Goal: Task Accomplishment & Management: Manage account settings

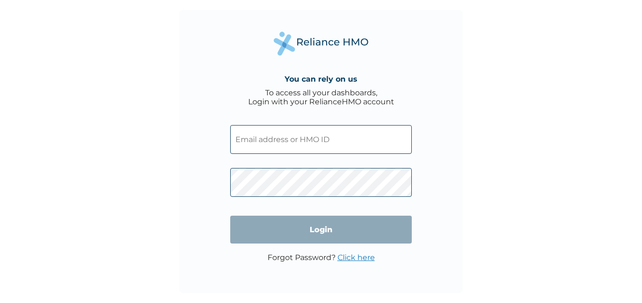
click at [325, 150] on input "text" at bounding box center [321, 139] width 182 height 29
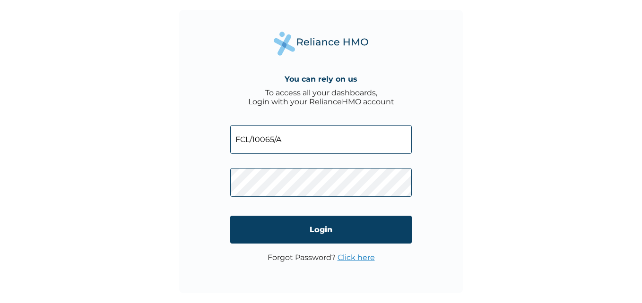
type input "FCL/10065/A"
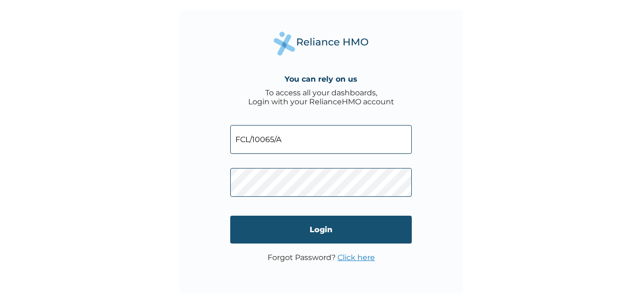
click at [382, 232] on input "Login" at bounding box center [321, 230] width 182 height 28
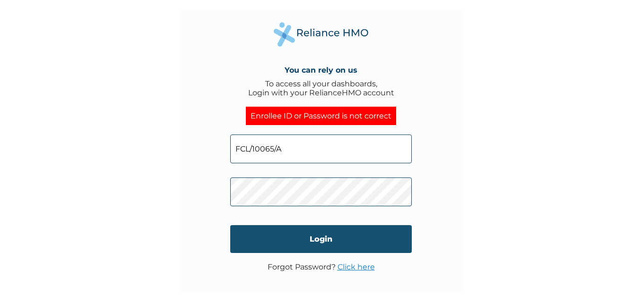
click at [383, 236] on input "Login" at bounding box center [321, 239] width 182 height 28
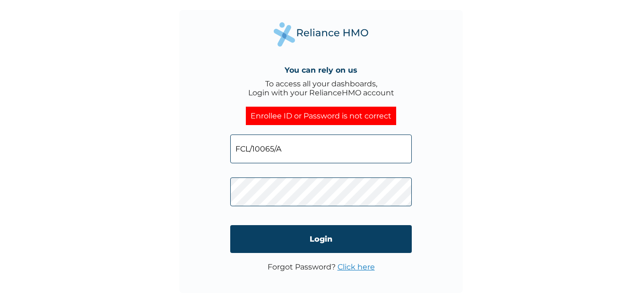
click at [365, 267] on link "Click here" at bounding box center [356, 267] width 37 height 9
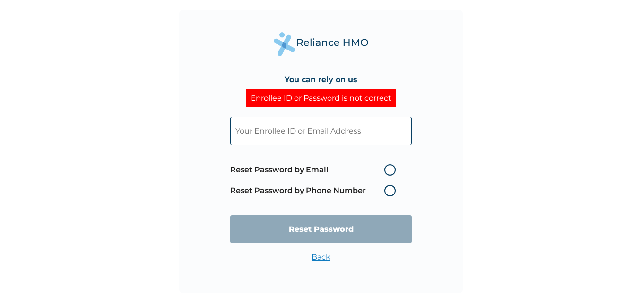
click at [391, 167] on label "Reset Password by Email" at bounding box center [315, 170] width 170 height 11
click at [386, 167] on input "Reset Password by Email" at bounding box center [378, 170] width 15 height 15
radio input "true"
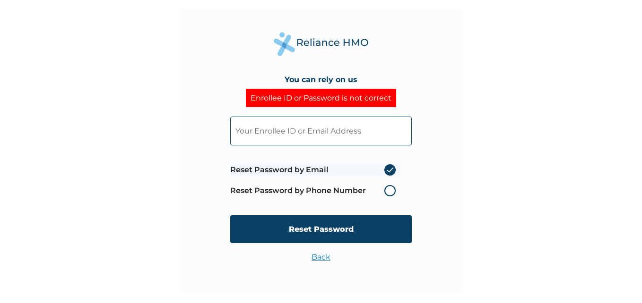
click at [365, 139] on input "text" at bounding box center [321, 131] width 182 height 29
type input "[EMAIL_ADDRESS][DOMAIN_NAME]"
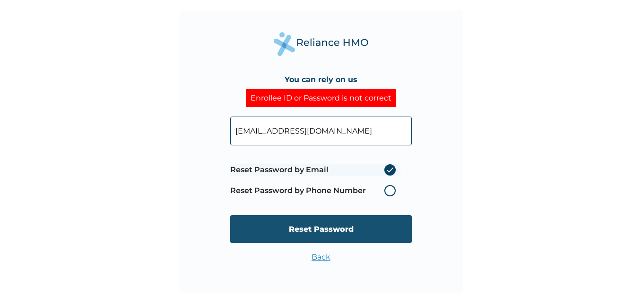
click at [367, 226] on input "Reset Password" at bounding box center [321, 230] width 182 height 28
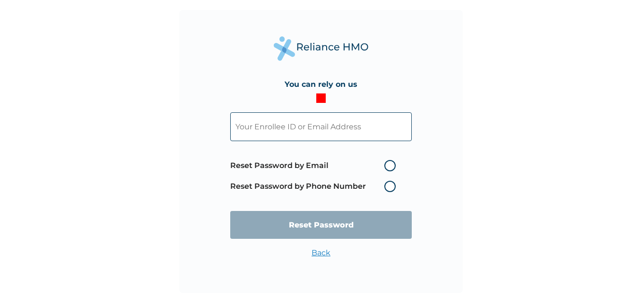
click at [387, 166] on label "Reset Password by Email" at bounding box center [315, 165] width 170 height 11
click at [386, 166] on input "Reset Password by Email" at bounding box center [378, 165] width 15 height 15
radio input "true"
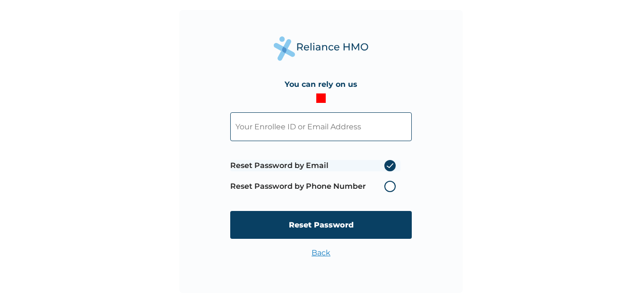
click at [346, 132] on input "text" at bounding box center [321, 127] width 182 height 29
type input "[EMAIL_ADDRESS][DOMAIN_NAME]"
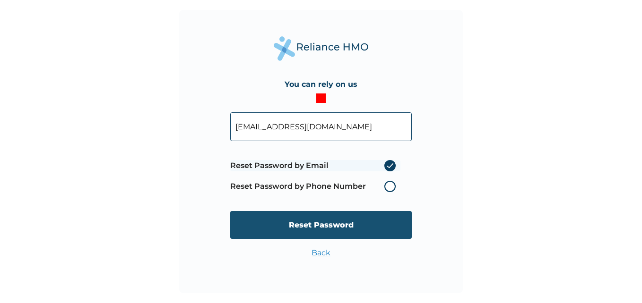
click at [362, 232] on input "Reset Password" at bounding box center [321, 225] width 182 height 28
